Goal: Task Accomplishment & Management: Manage account settings

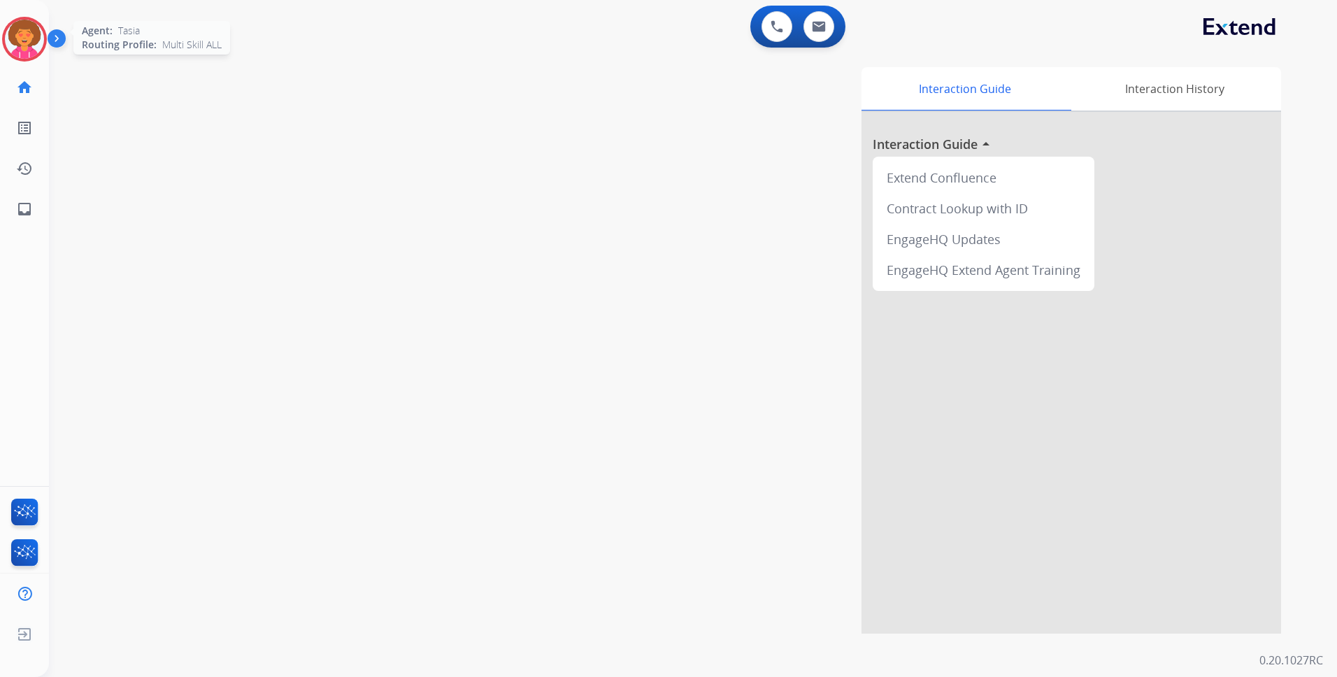
click at [21, 34] on img at bounding box center [24, 39] width 39 height 39
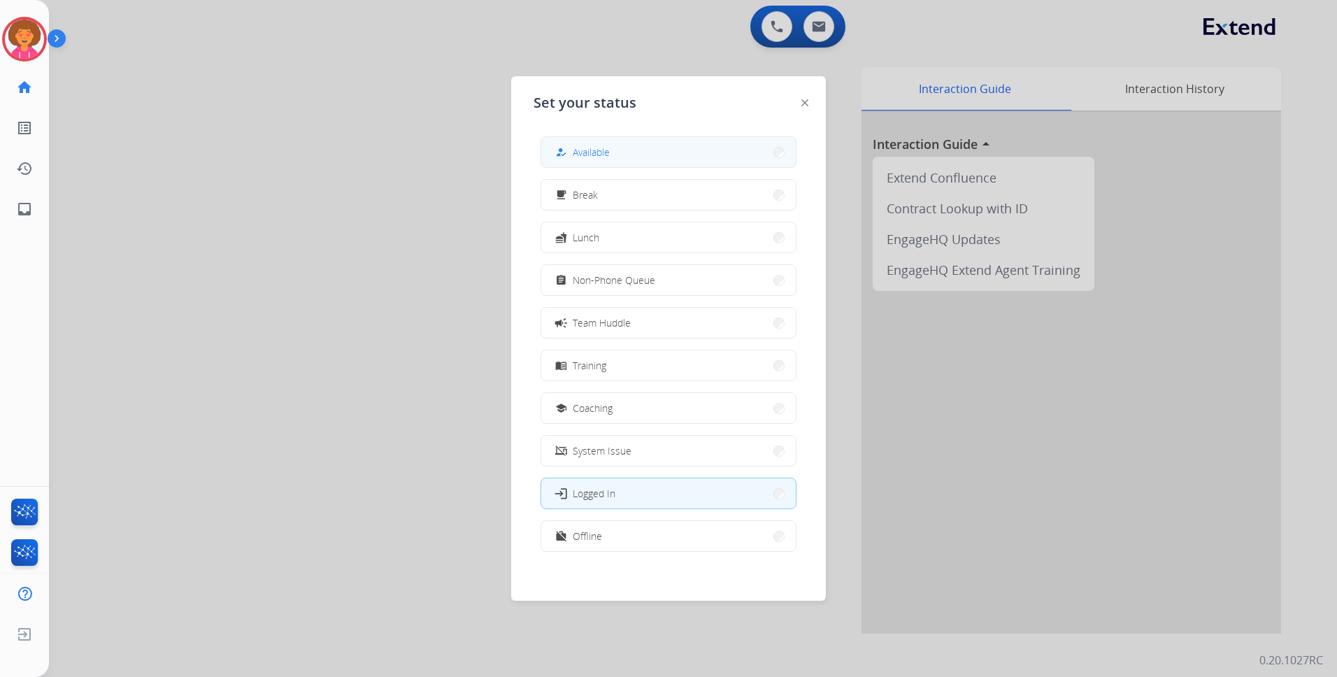
click at [630, 150] on button "how_to_reg Available" at bounding box center [668, 152] width 255 height 30
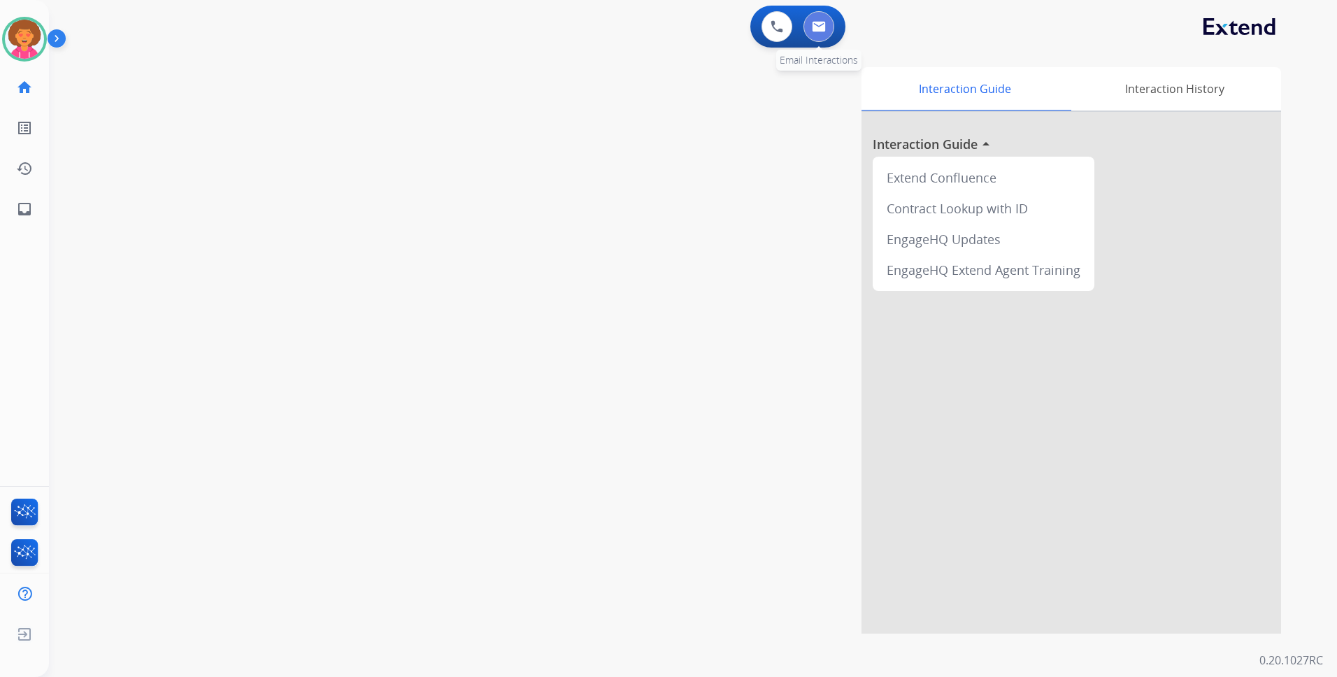
click at [824, 31] on img at bounding box center [819, 26] width 14 height 11
select select "**********"
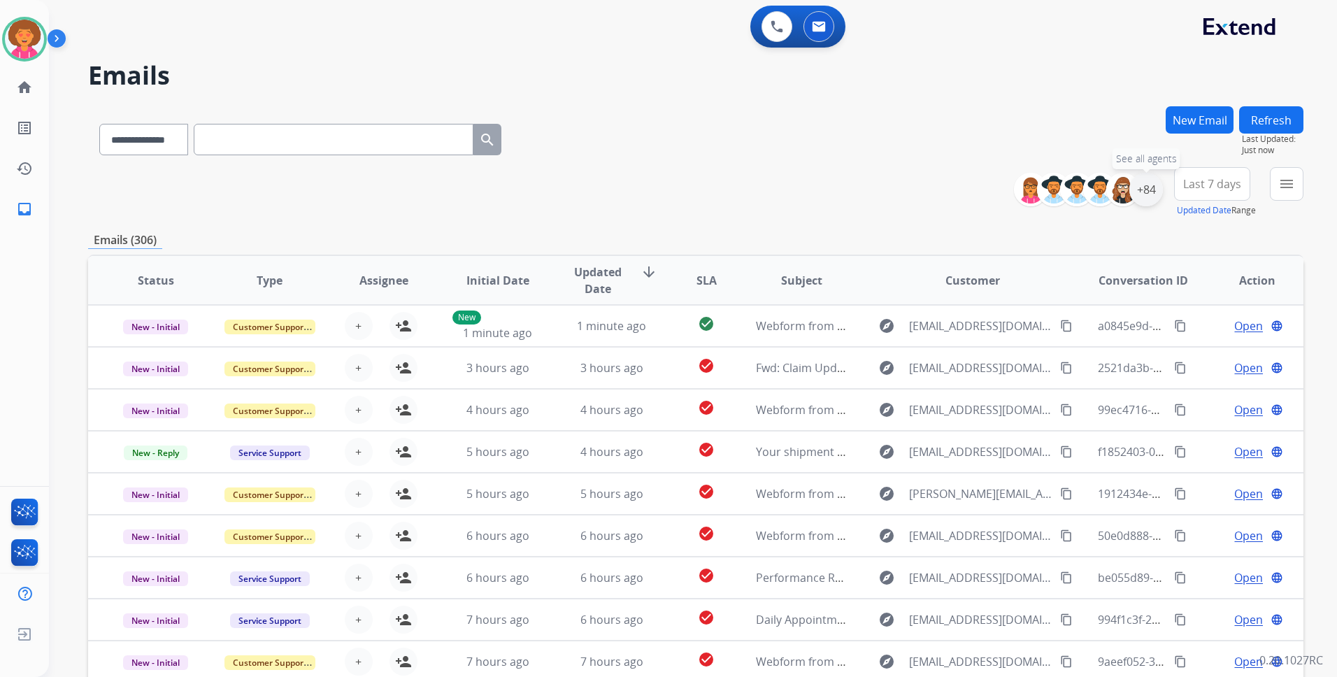
click at [1156, 191] on div "+84" at bounding box center [1147, 190] width 34 height 34
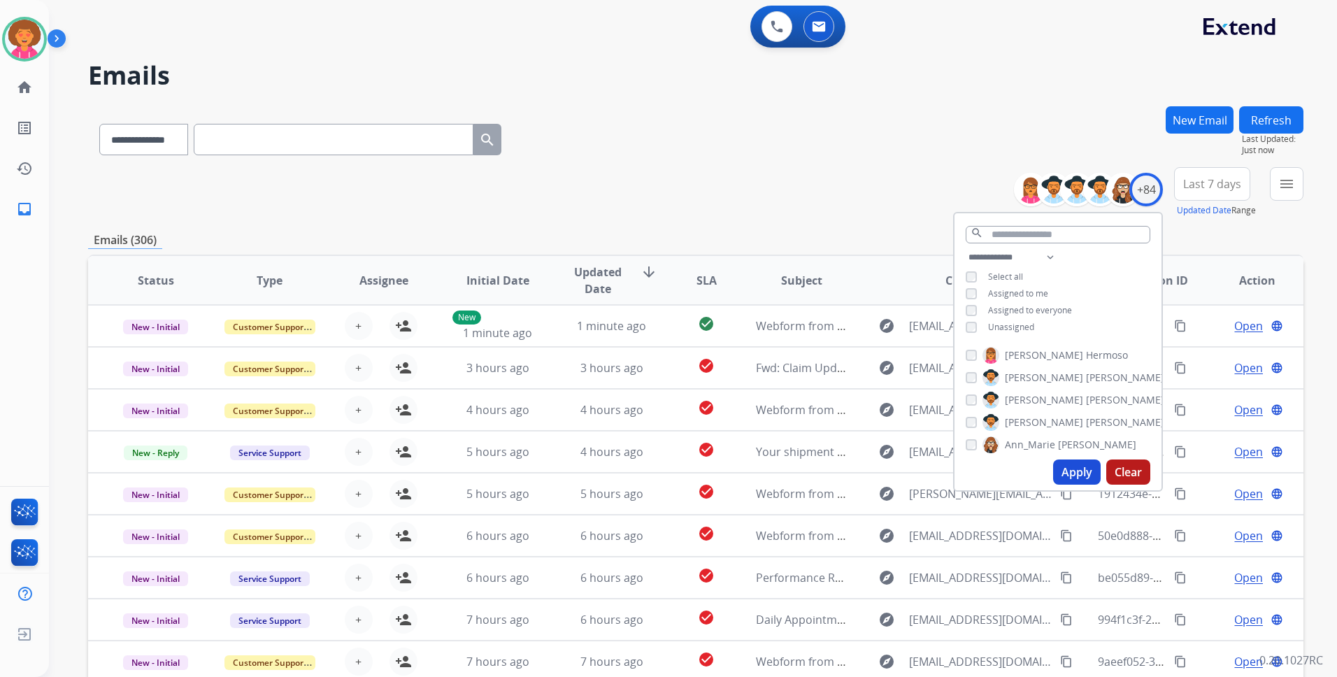
click at [988, 325] on span "Unassigned" at bounding box center [1011, 327] width 46 height 12
click at [1074, 468] on button "Apply" at bounding box center [1077, 472] width 48 height 25
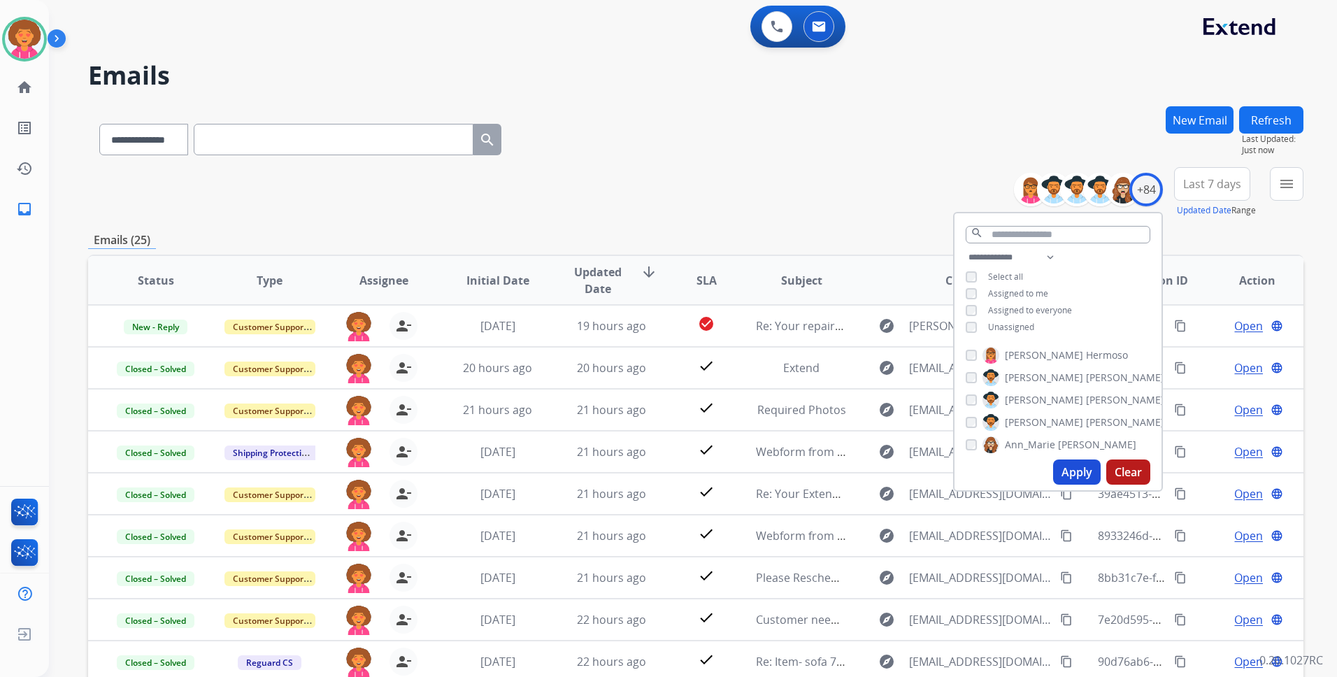
click at [769, 198] on div "**********" at bounding box center [696, 192] width 1216 height 50
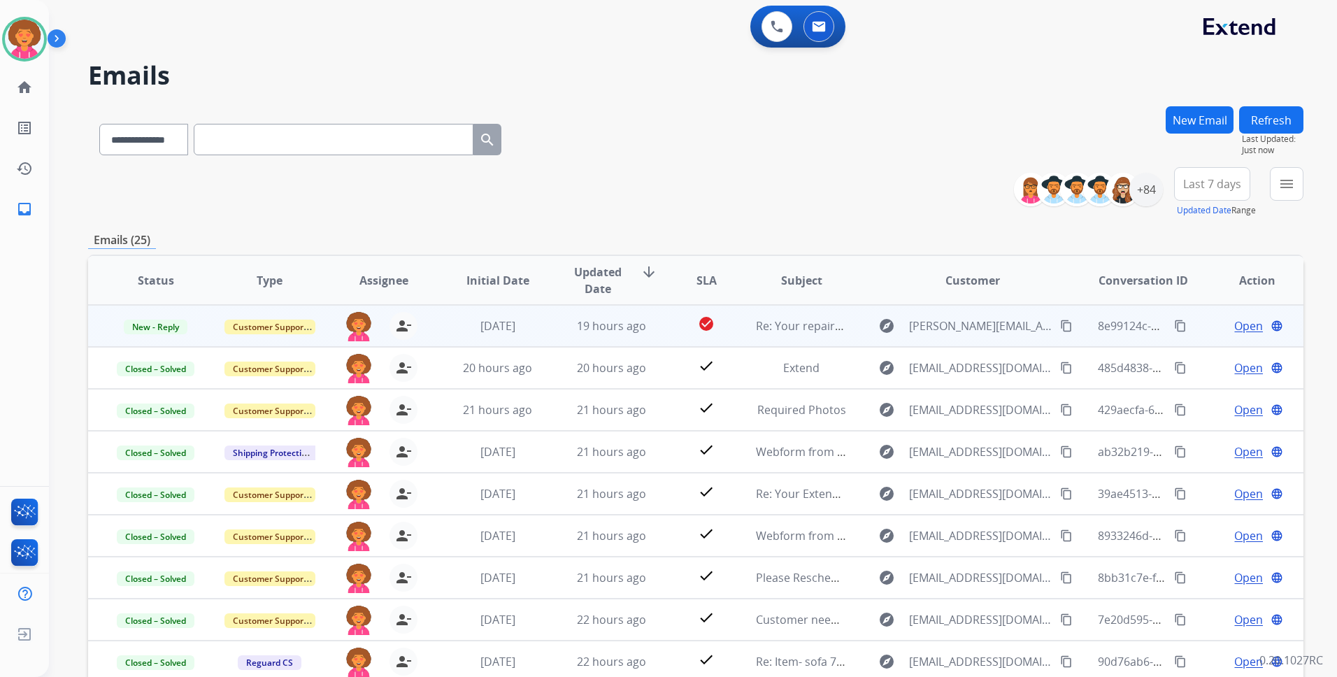
click at [1239, 327] on span "Open" at bounding box center [1249, 326] width 29 height 17
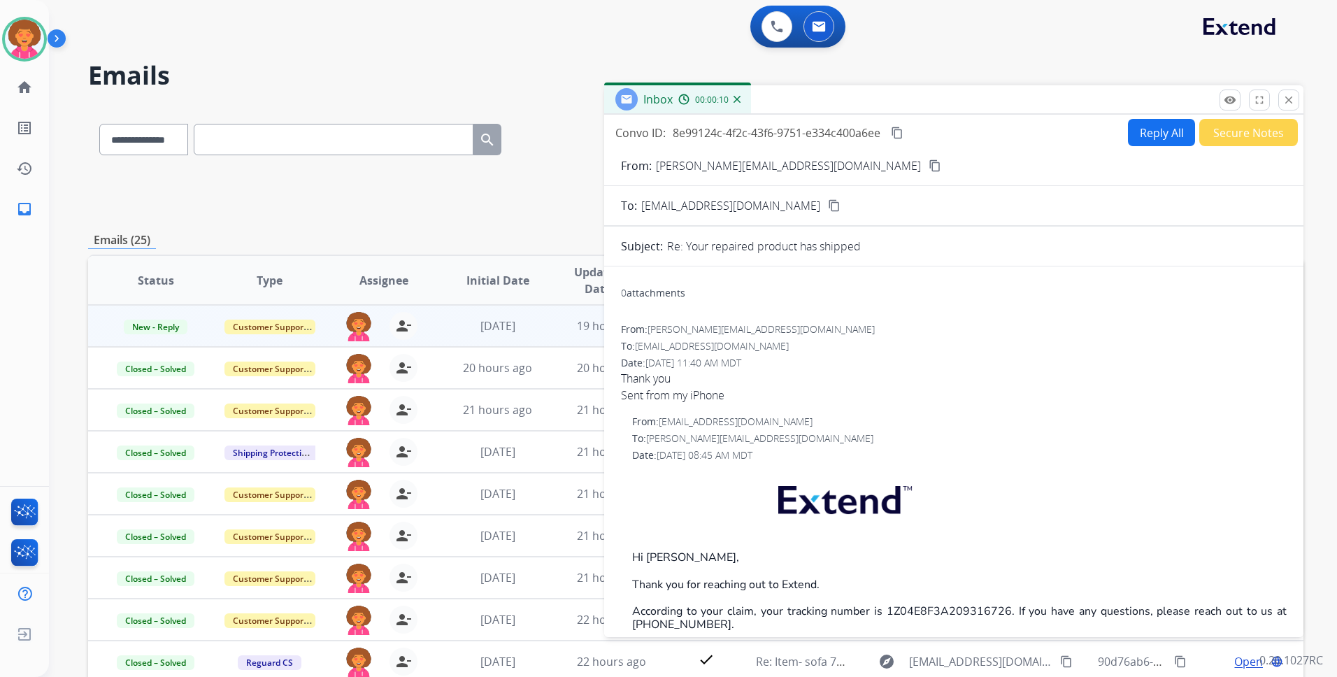
click at [1248, 138] on button "Secure Notes" at bounding box center [1249, 132] width 99 height 27
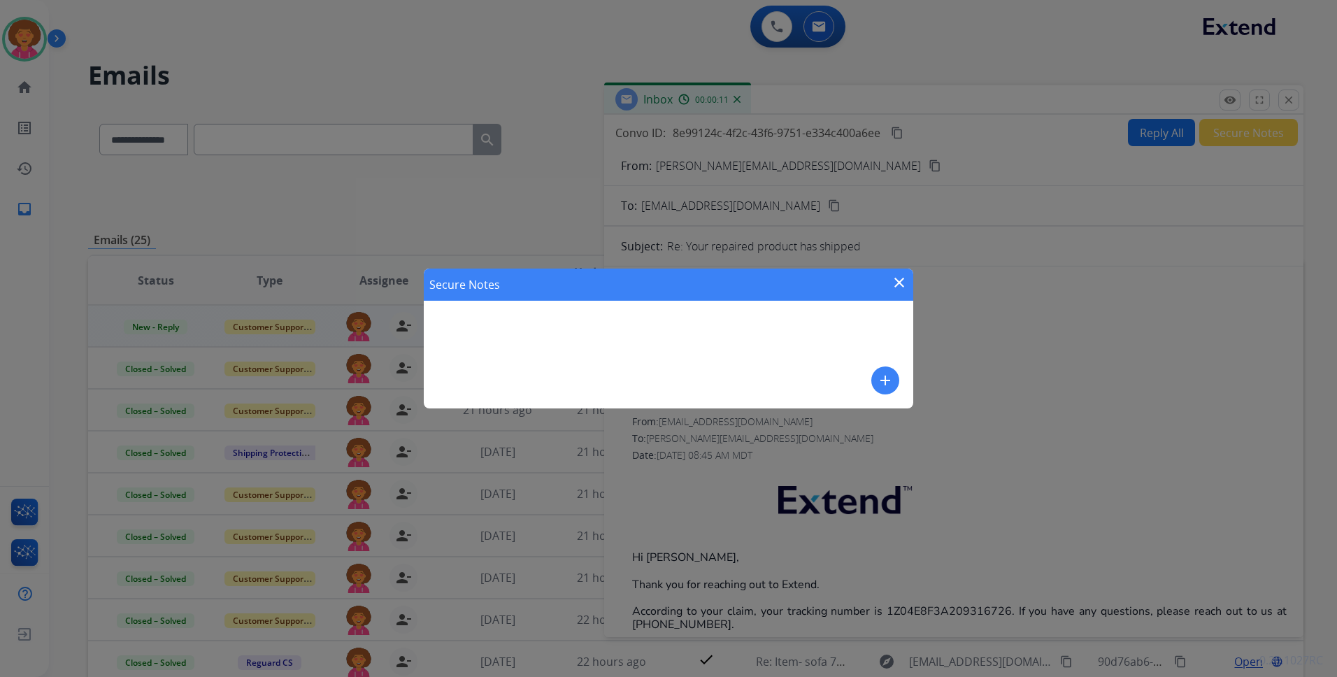
click at [893, 381] on mat-icon "add" at bounding box center [885, 380] width 17 height 17
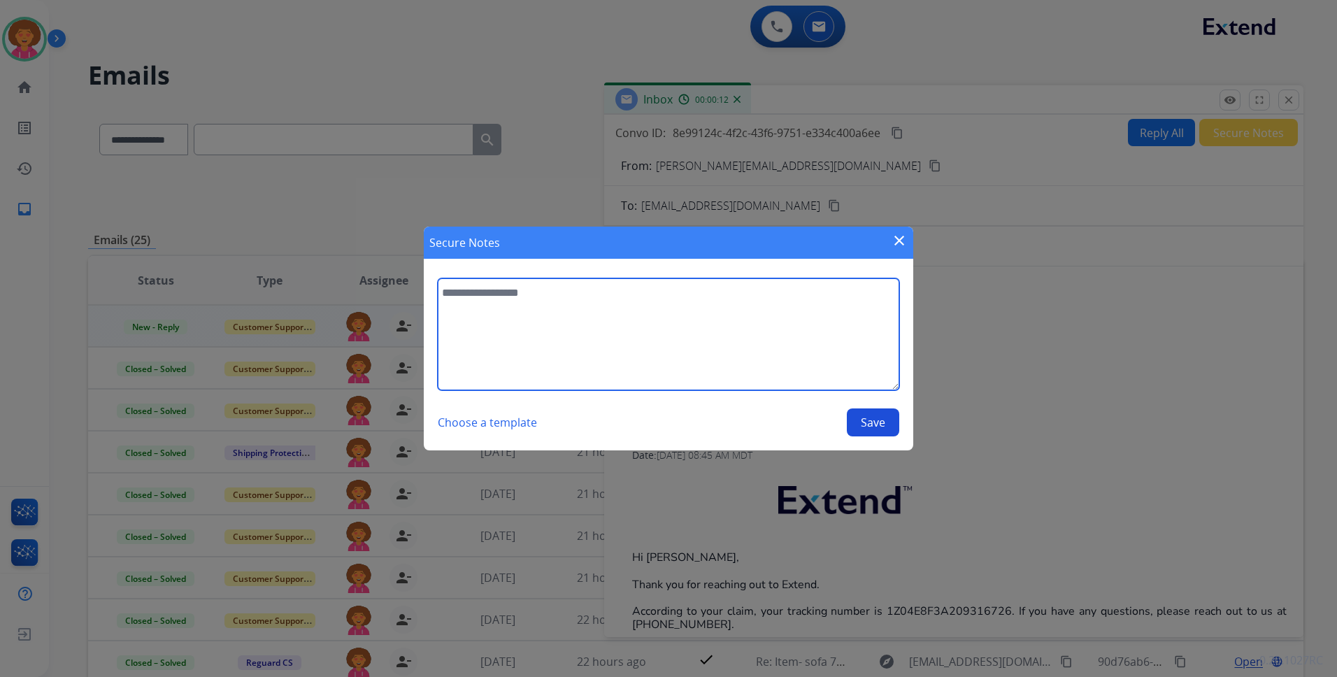
click at [517, 302] on textarea at bounding box center [669, 334] width 462 height 112
type textarea "**********"
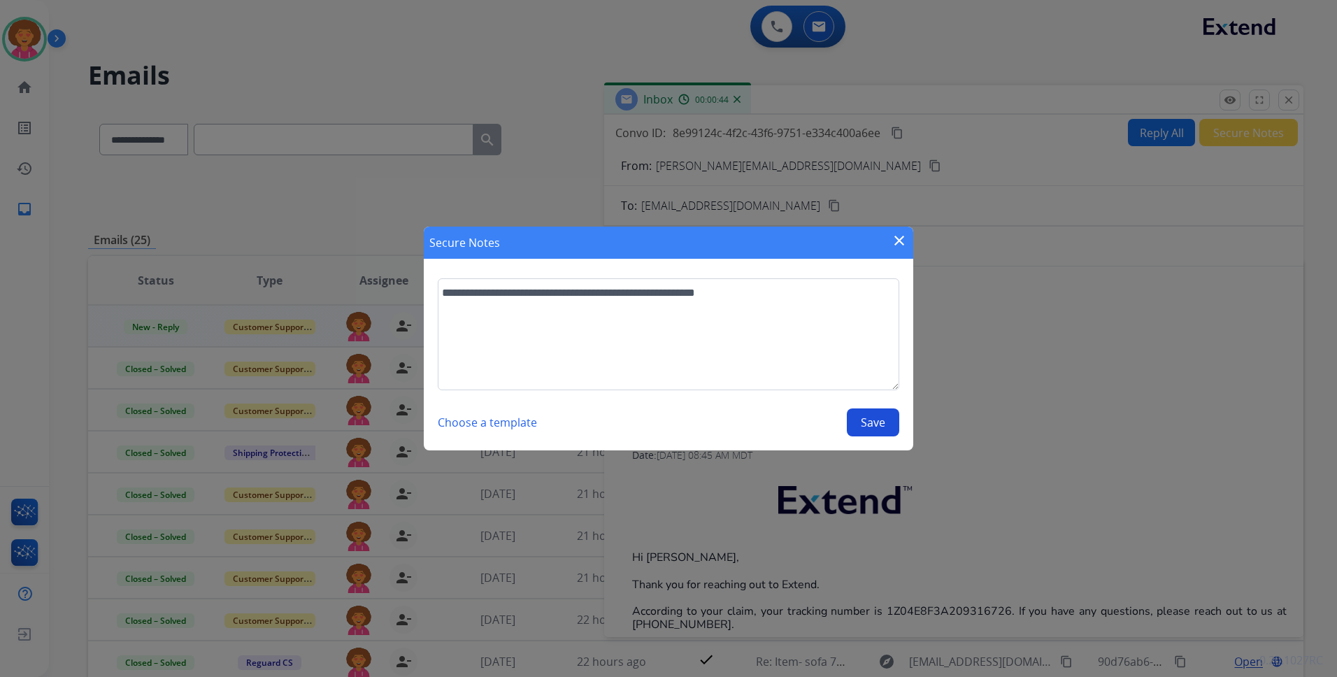
click at [878, 425] on button "Save" at bounding box center [873, 422] width 52 height 28
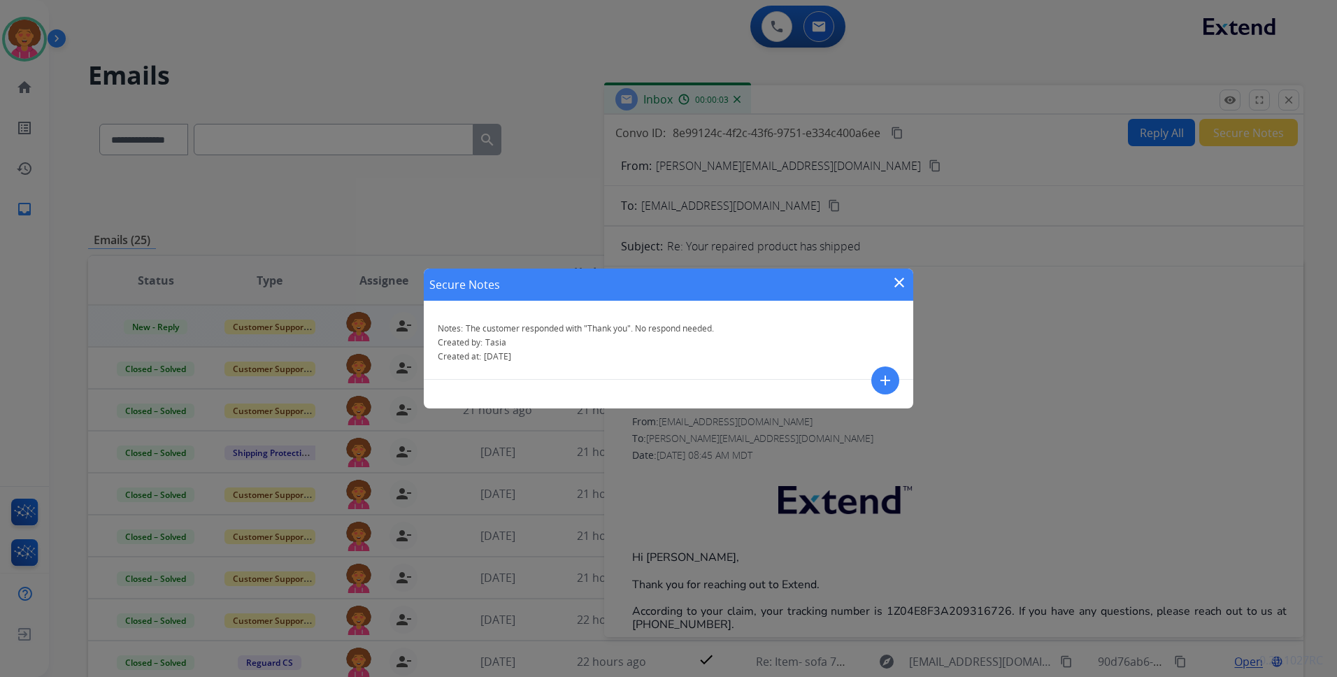
click at [898, 280] on mat-icon "close" at bounding box center [899, 282] width 17 height 17
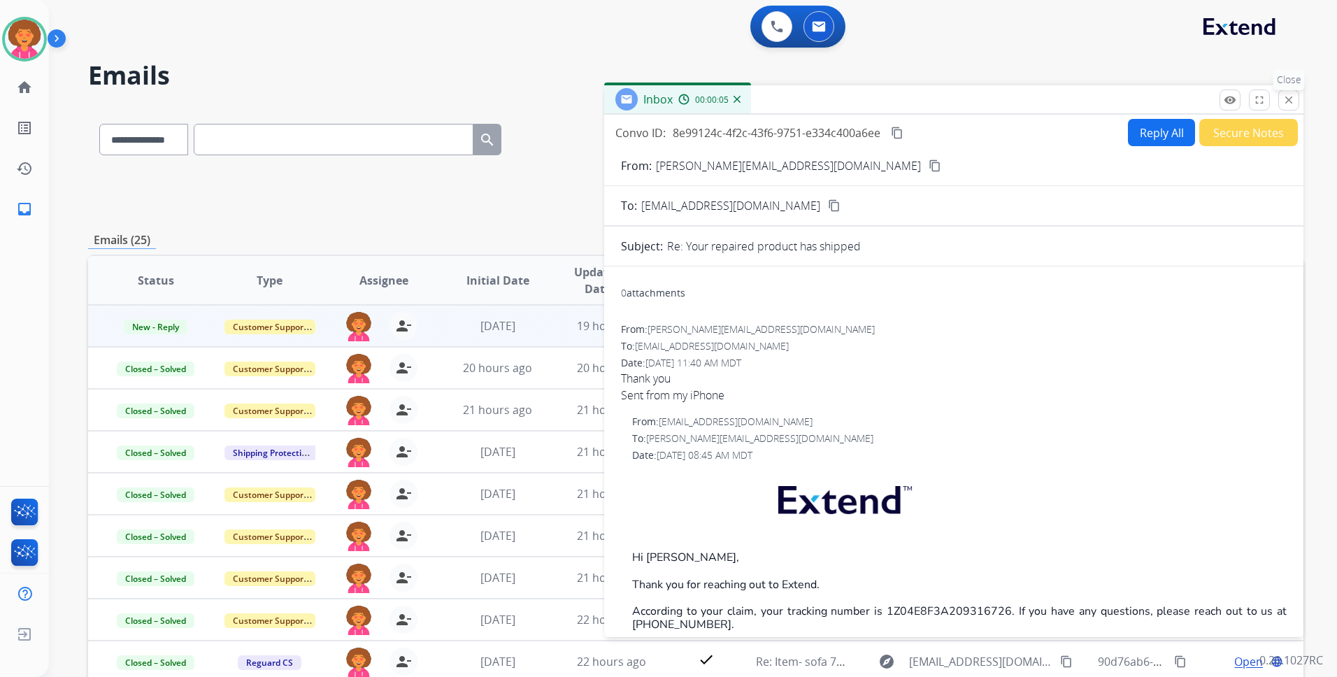
click at [1286, 106] on button "close Close" at bounding box center [1289, 100] width 21 height 21
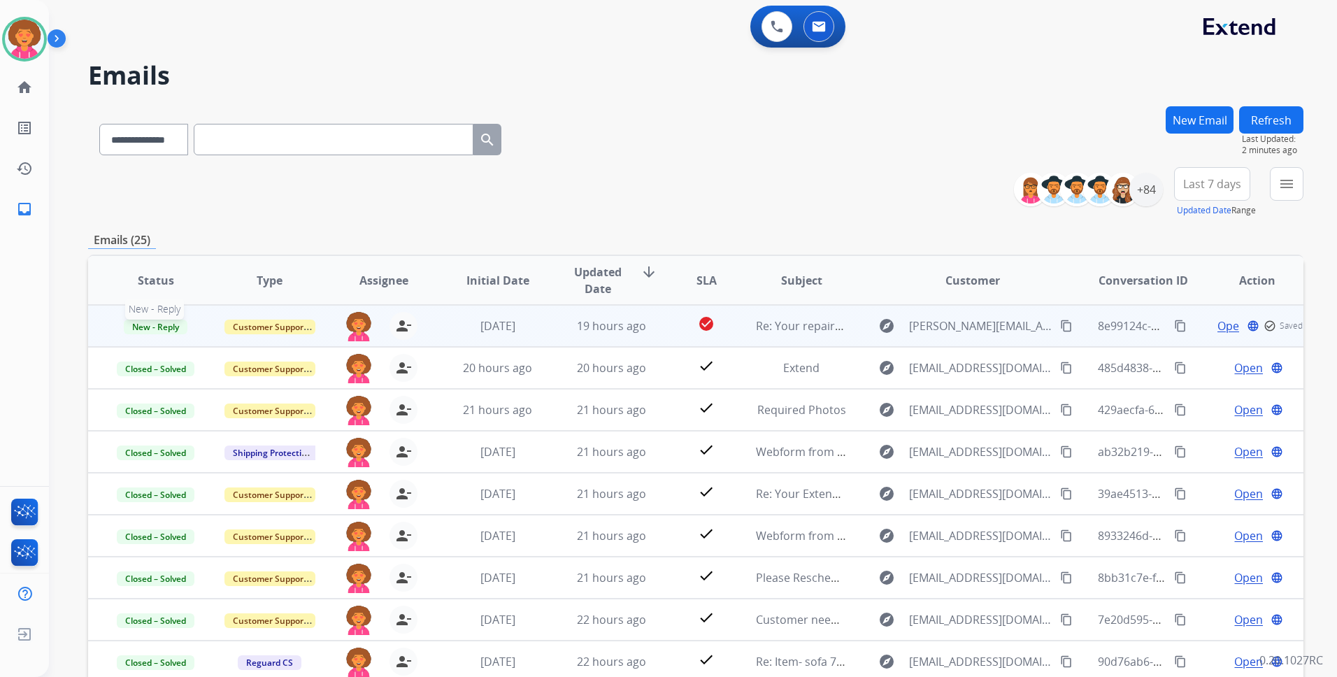
click at [166, 327] on span "New - Reply" at bounding box center [156, 327] width 64 height 15
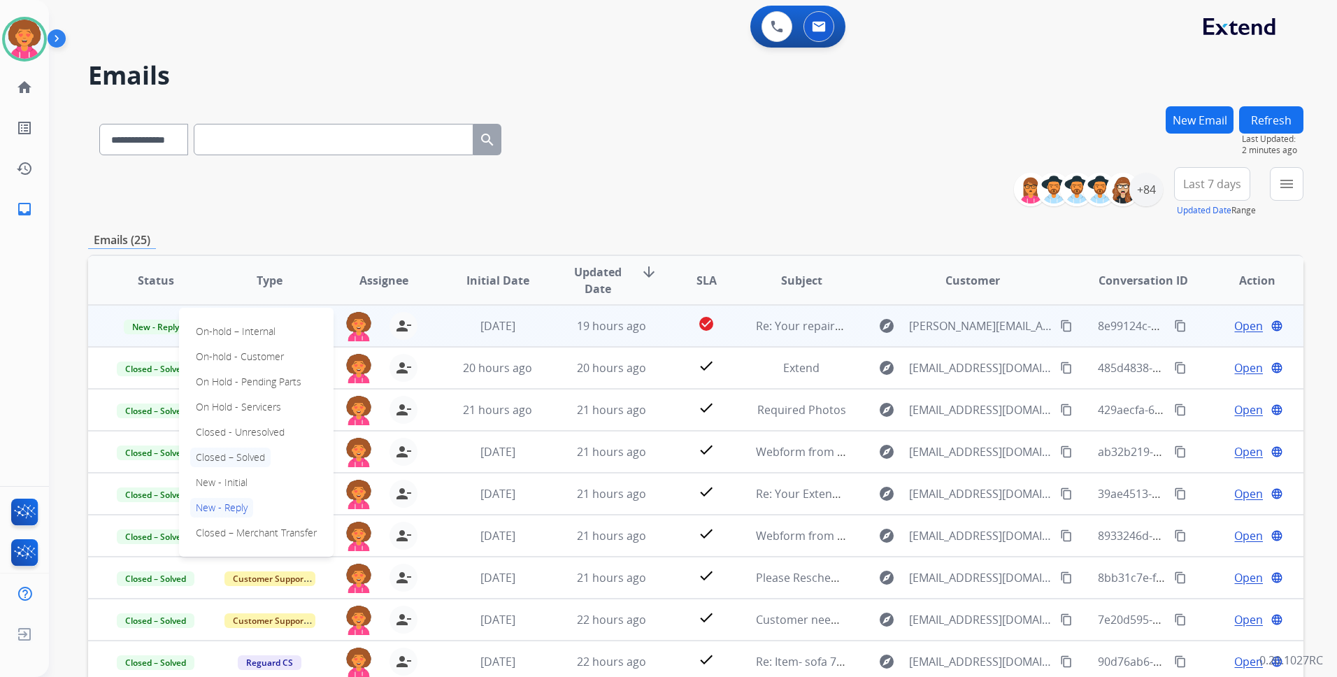
click at [222, 458] on p "Closed – Solved" at bounding box center [230, 458] width 80 height 20
